Goal: Task Accomplishment & Management: Complete application form

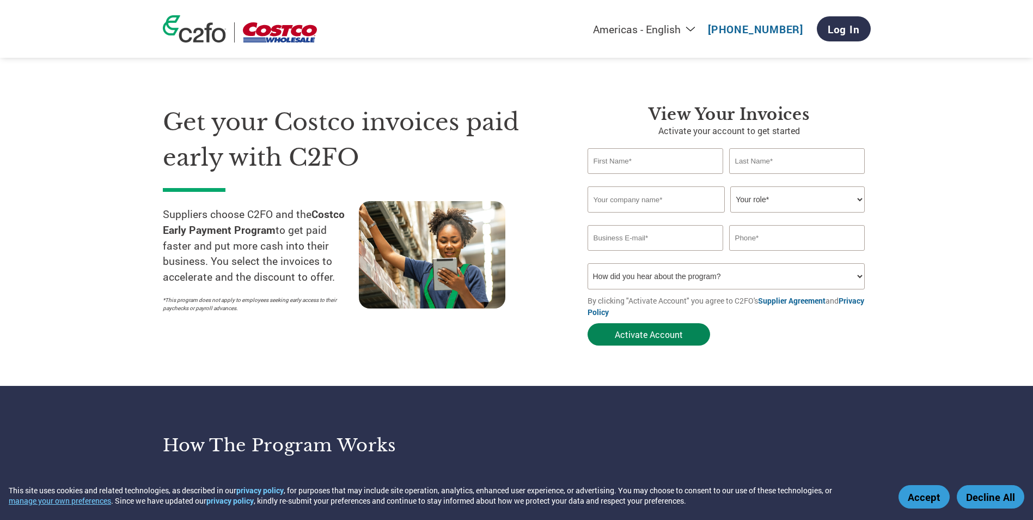
click at [665, 335] on button "Activate Account" at bounding box center [649, 334] width 123 height 22
click at [649, 163] on input "text" at bounding box center [656, 161] width 136 height 26
type input "[PERSON_NAME]"
click at [774, 161] on input "text" at bounding box center [797, 161] width 136 height 26
type input "[PERSON_NAME]"
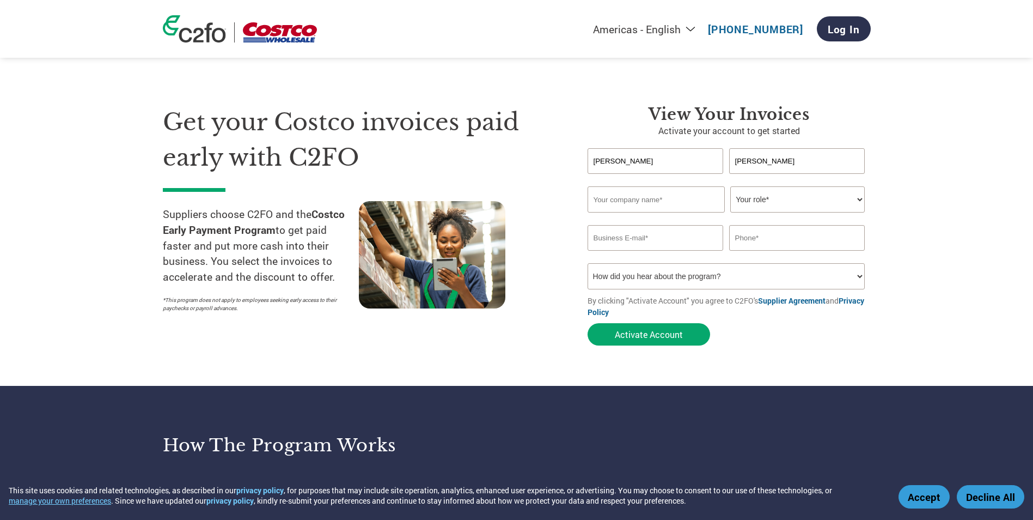
click at [671, 203] on input "text" at bounding box center [656, 199] width 137 height 26
type input "Europena Ingredients Inc."
click at [858, 204] on select "Your role* CFO Controller Credit Manager Finance Director Treasurer CEO Preside…" at bounding box center [797, 199] width 135 height 26
select select "CREDIT_MANAGER"
click at [730, 186] on select "Your role* CFO Controller Credit Manager Finance Director Treasurer CEO Preside…" at bounding box center [797, 199] width 135 height 26
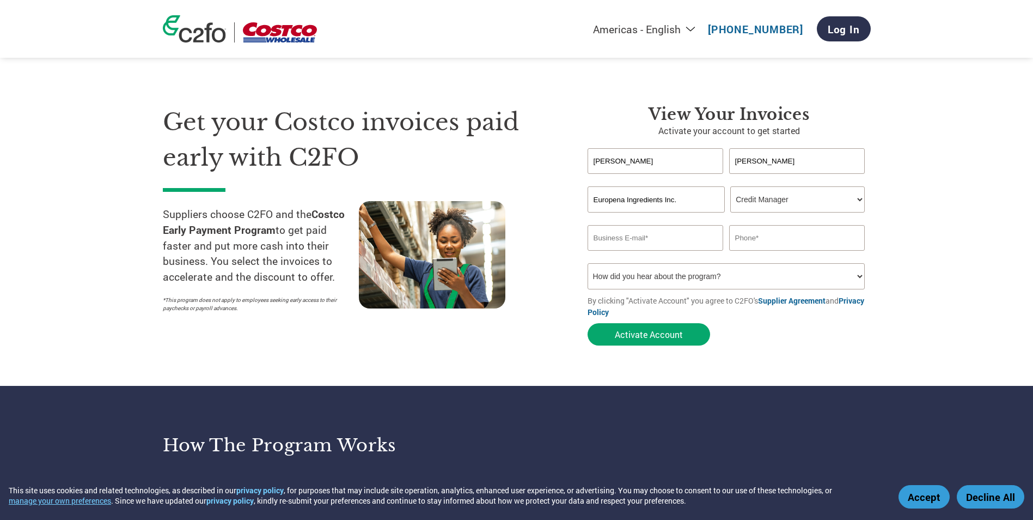
click at [655, 238] on input "email" at bounding box center [656, 238] width 136 height 26
type input "[EMAIL_ADDRESS][DOMAIN_NAME]"
type input "4502020703"
click at [806, 239] on input "4502020703" at bounding box center [797, 238] width 136 height 26
drag, startPoint x: 807, startPoint y: 239, endPoint x: 723, endPoint y: 253, distance: 84.4
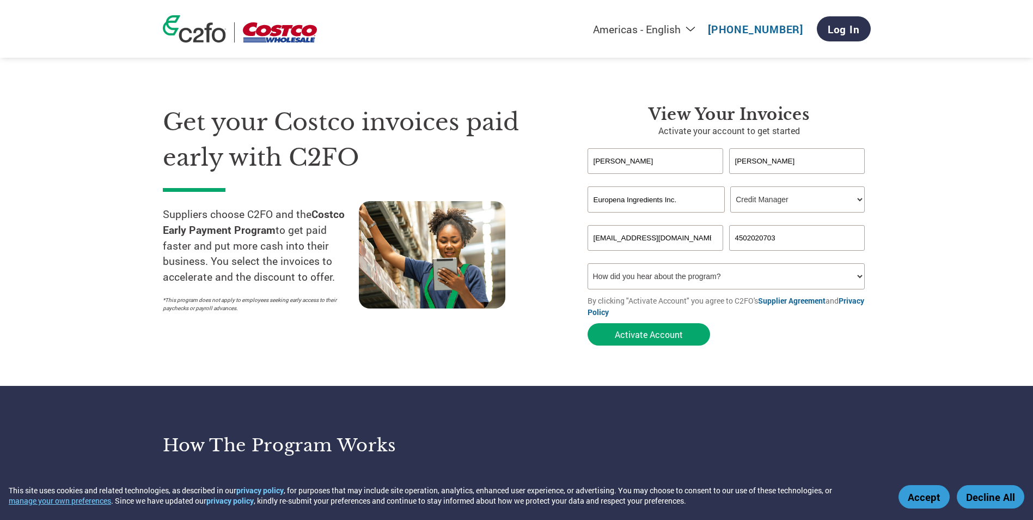
click at [723, 253] on form "[PERSON_NAME] Invalid first name or first name is too long Invalid last name or…" at bounding box center [729, 249] width 283 height 203
type input "4502021234"
click at [860, 276] on select "How did you hear about the program? Received a letter Email Social Media Online…" at bounding box center [727, 276] width 278 height 26
select select "Received a Letter"
click at [588, 263] on select "How did you hear about the program? Received a letter Email Social Media Online…" at bounding box center [727, 276] width 278 height 26
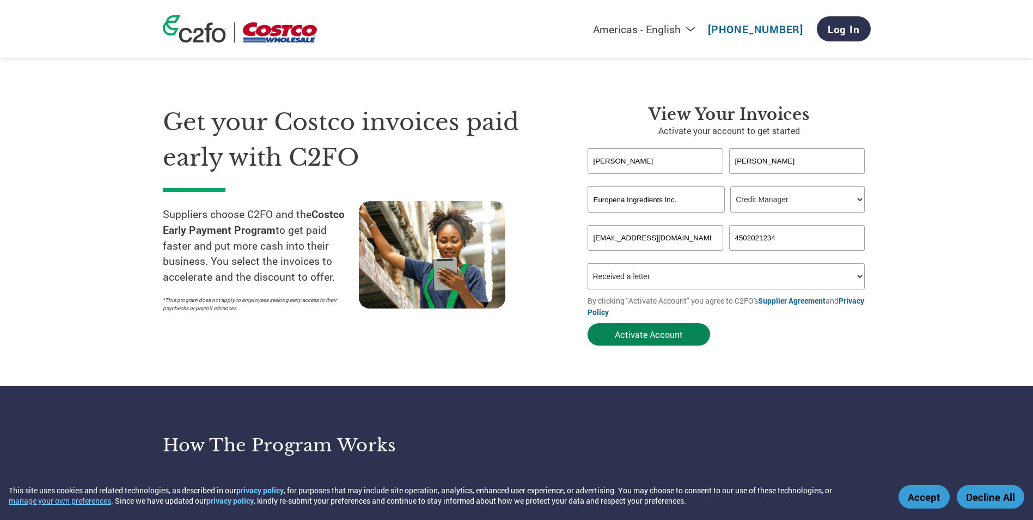
click at [663, 336] on button "Activate Account" at bounding box center [649, 334] width 123 height 22
